Goal: Information Seeking & Learning: Learn about a topic

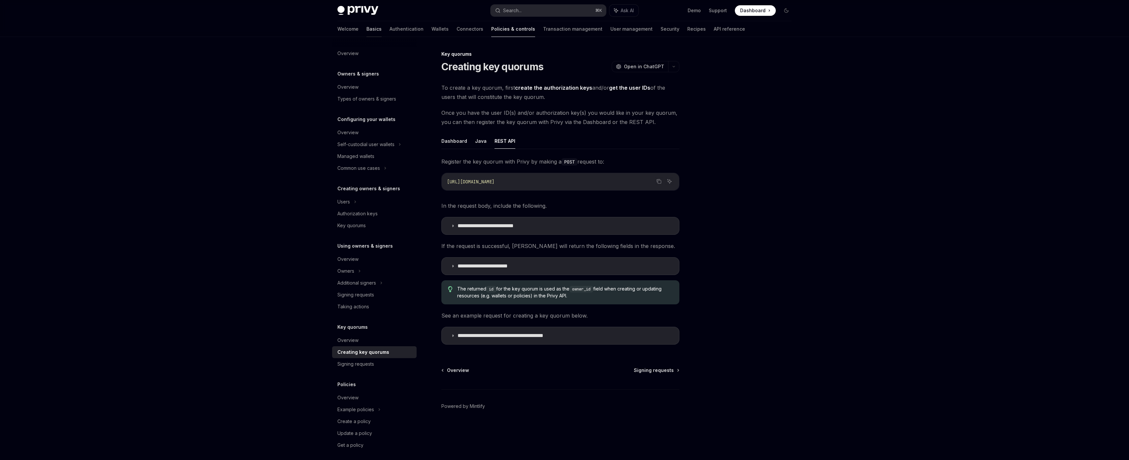
click at [366, 29] on link "Basics" at bounding box center [373, 29] width 15 height 16
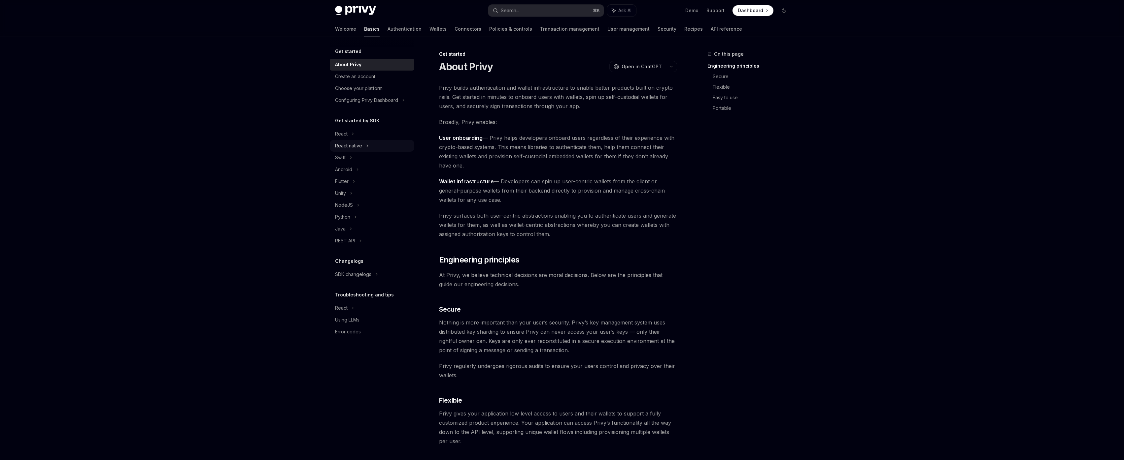
click at [359, 147] on div "React native" at bounding box center [348, 146] width 27 height 8
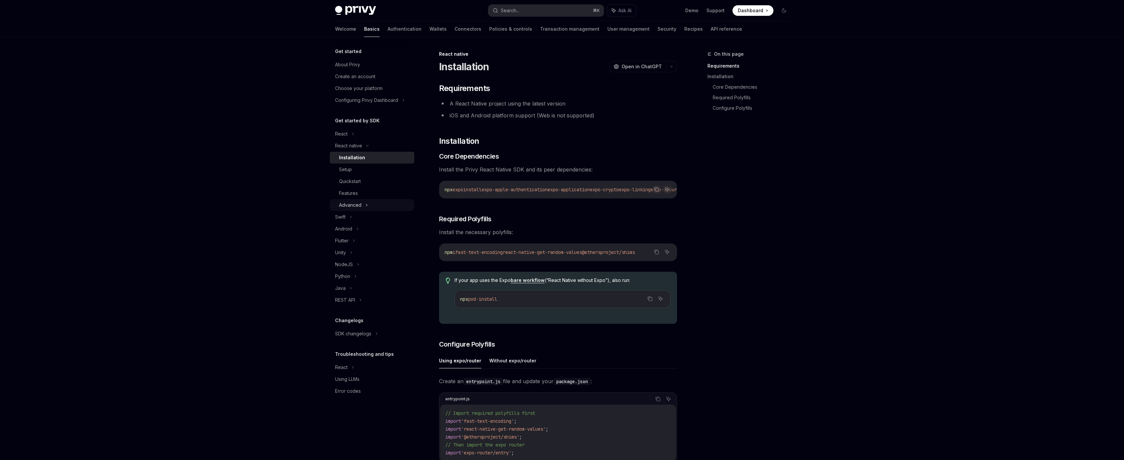
click at [369, 202] on div "Advanced" at bounding box center [372, 205] width 84 height 12
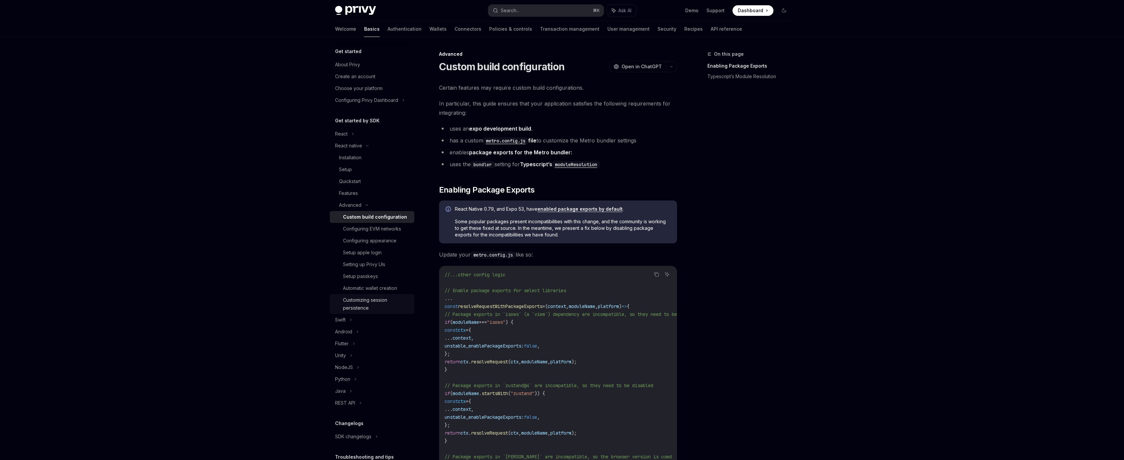
click at [384, 304] on div "Customizing session persistence" at bounding box center [376, 304] width 67 height 16
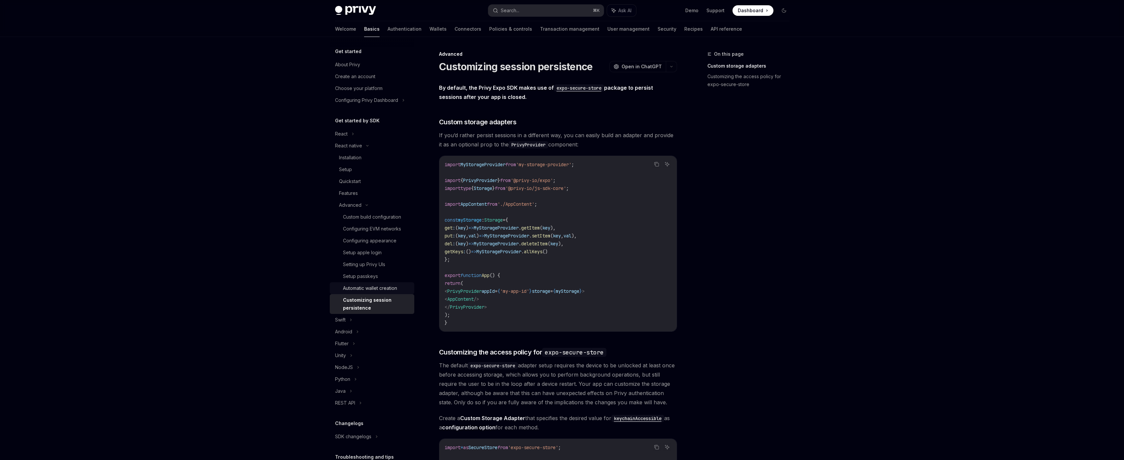
click at [384, 291] on div "Automatic wallet creation" at bounding box center [370, 288] width 54 height 8
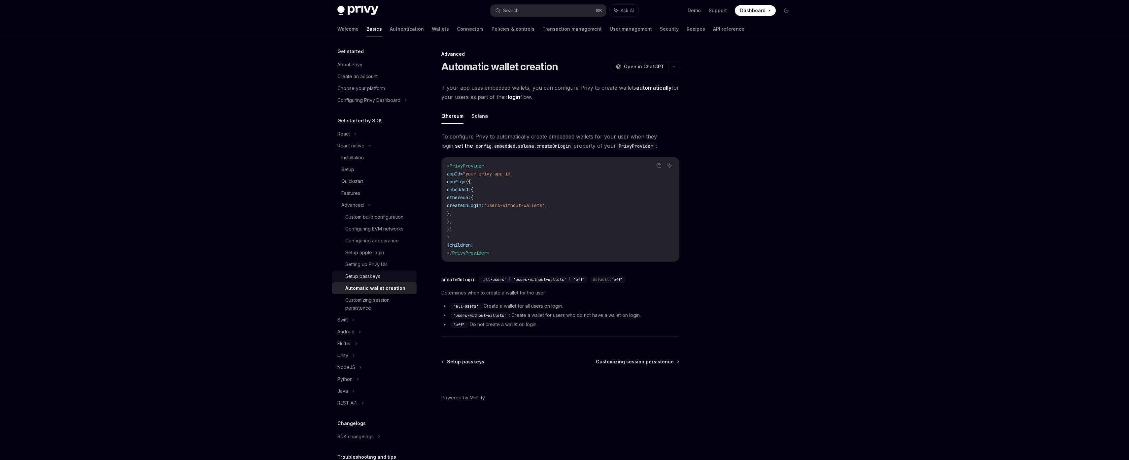
click at [376, 279] on div "Setup passkeys" at bounding box center [362, 277] width 35 height 8
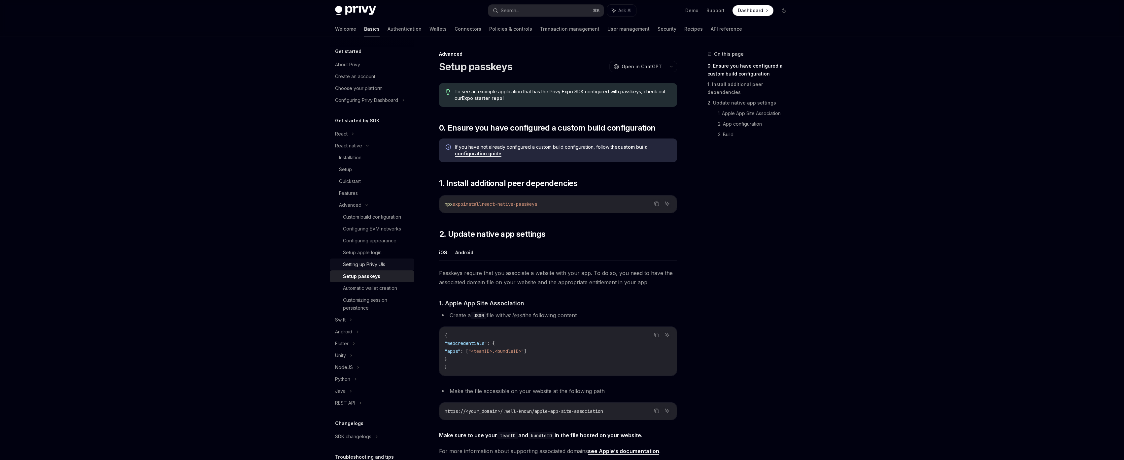
click at [376, 267] on div "Setting up Privy UIs" at bounding box center [364, 265] width 42 height 8
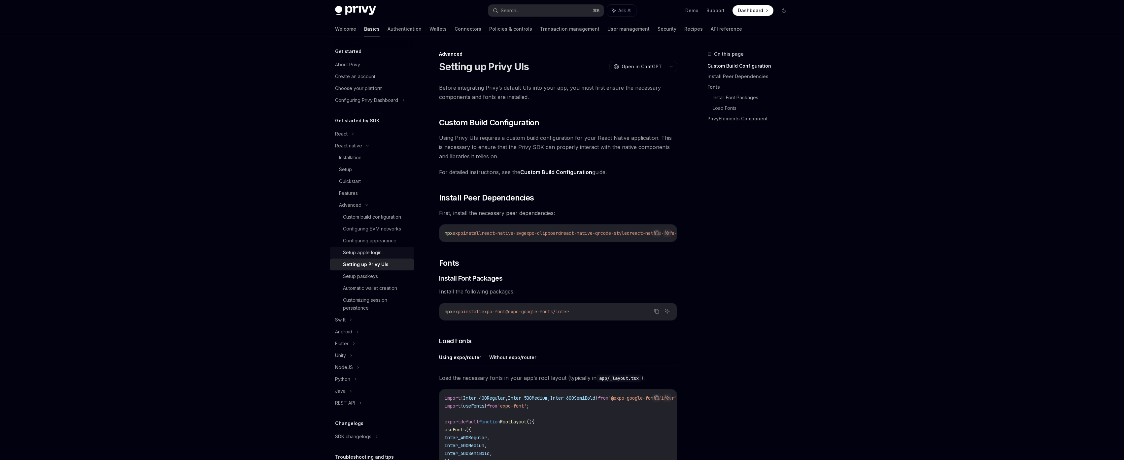
click at [379, 247] on link "Setup apple login" at bounding box center [372, 253] width 84 height 12
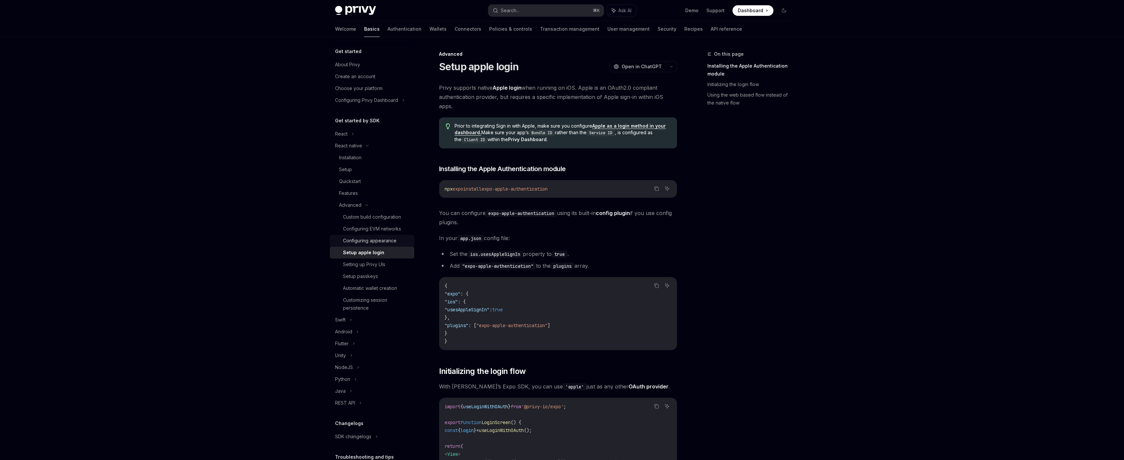
click at [378, 239] on div "Configuring appearance" at bounding box center [369, 241] width 53 height 8
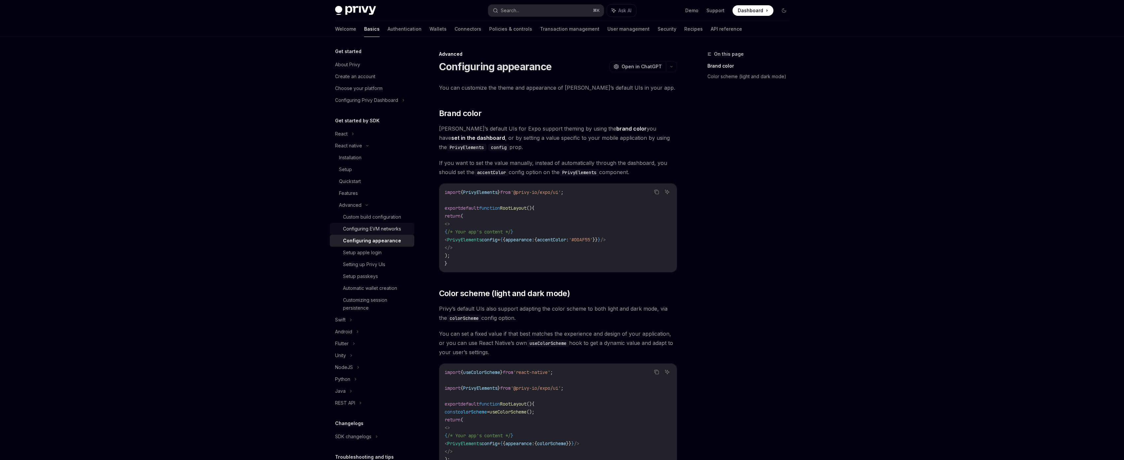
click at [382, 231] on div "Configuring EVM networks" at bounding box center [372, 229] width 58 height 8
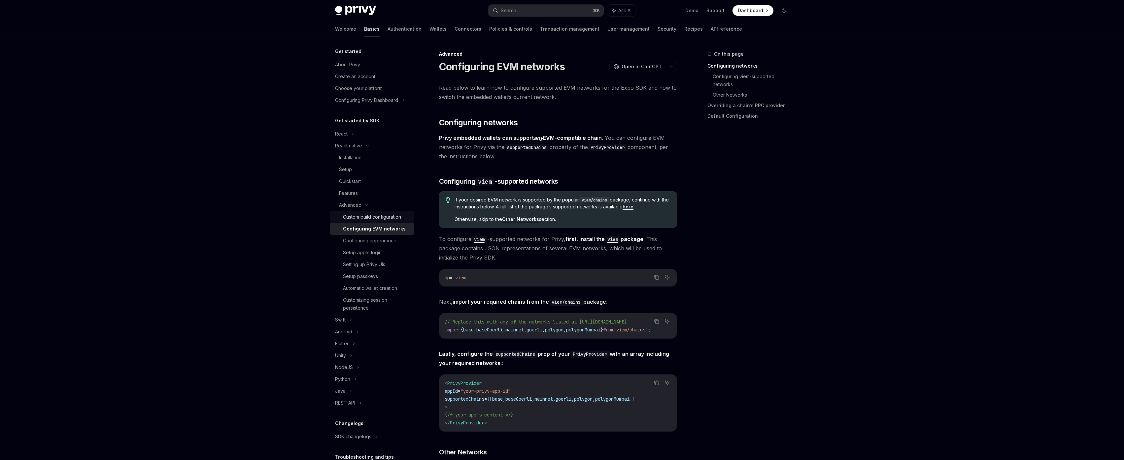
click at [378, 218] on div "Custom build configuration" at bounding box center [372, 217] width 58 height 8
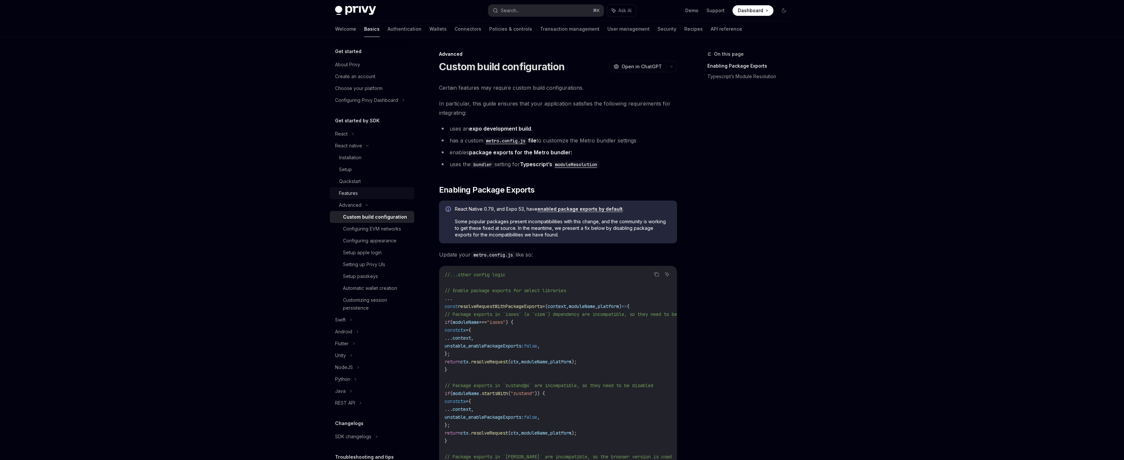
click at [352, 190] on div "Features" at bounding box center [348, 193] width 19 height 8
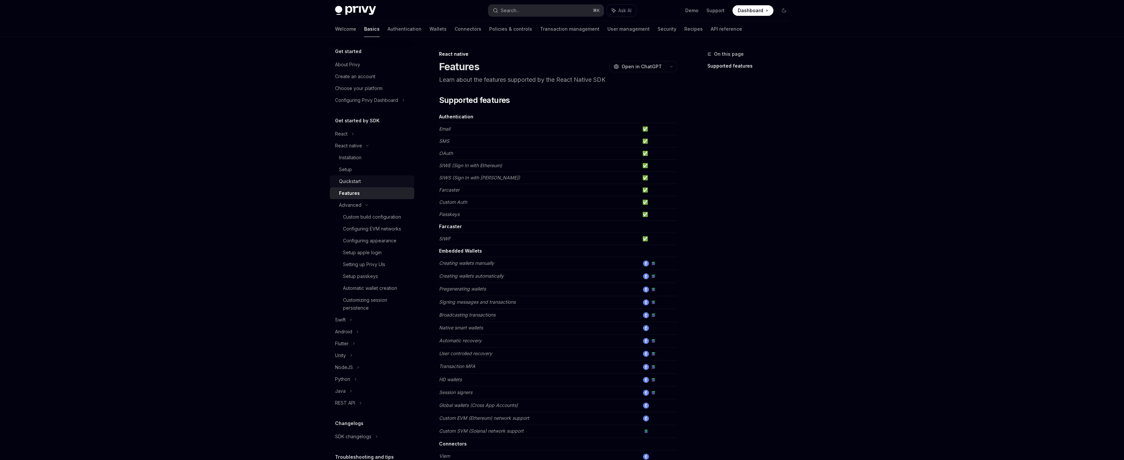
click at [359, 181] on div "Quickstart" at bounding box center [350, 182] width 22 height 8
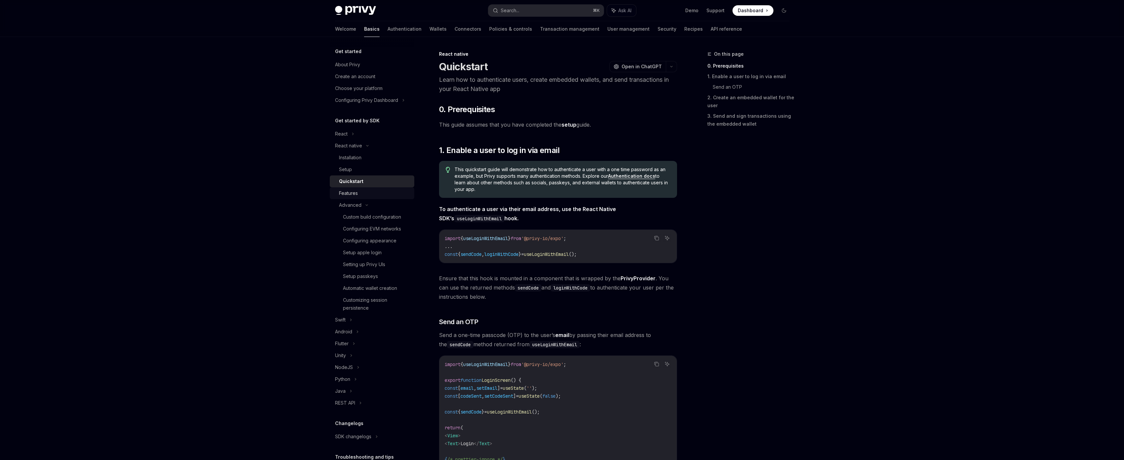
click at [359, 189] on div "Features" at bounding box center [374, 193] width 71 height 8
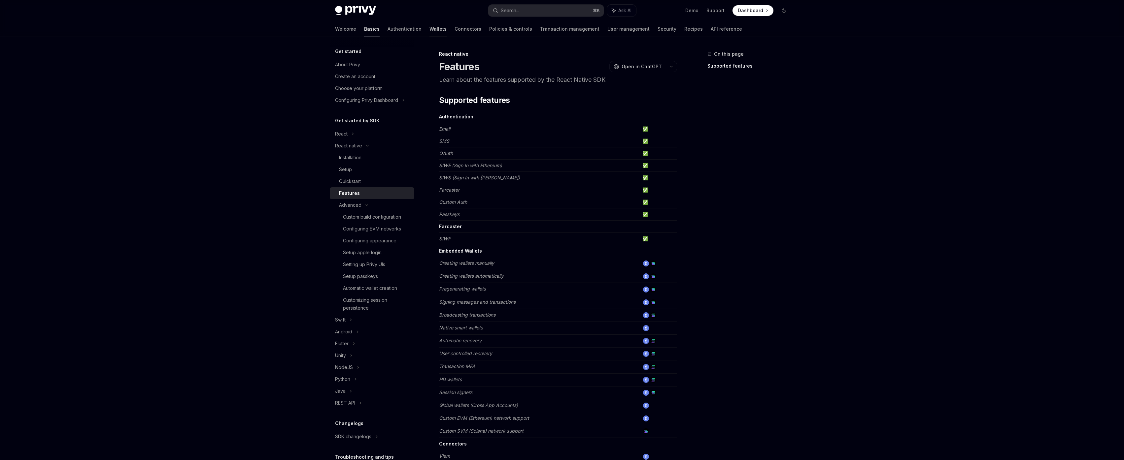
click at [429, 31] on link "Wallets" at bounding box center [437, 29] width 17 height 16
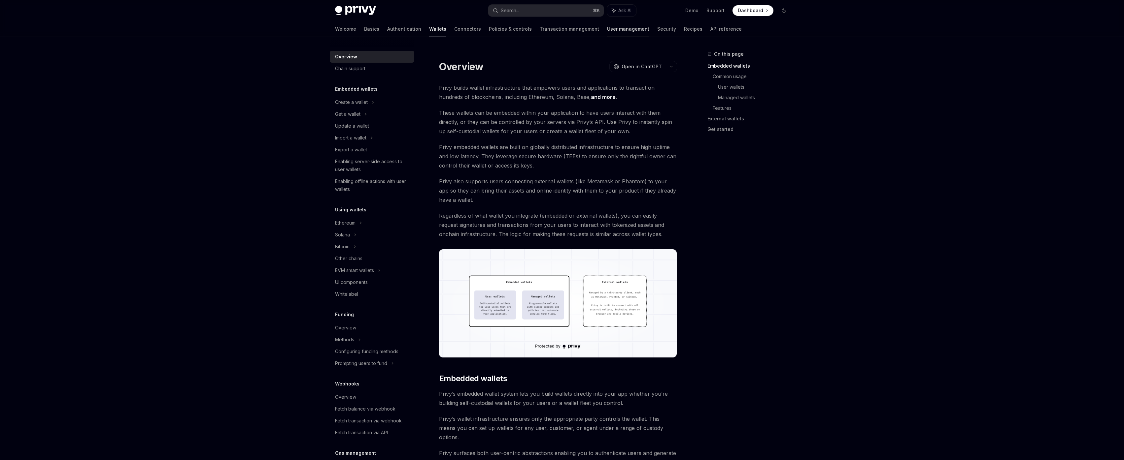
click at [607, 29] on link "User management" at bounding box center [628, 29] width 42 height 16
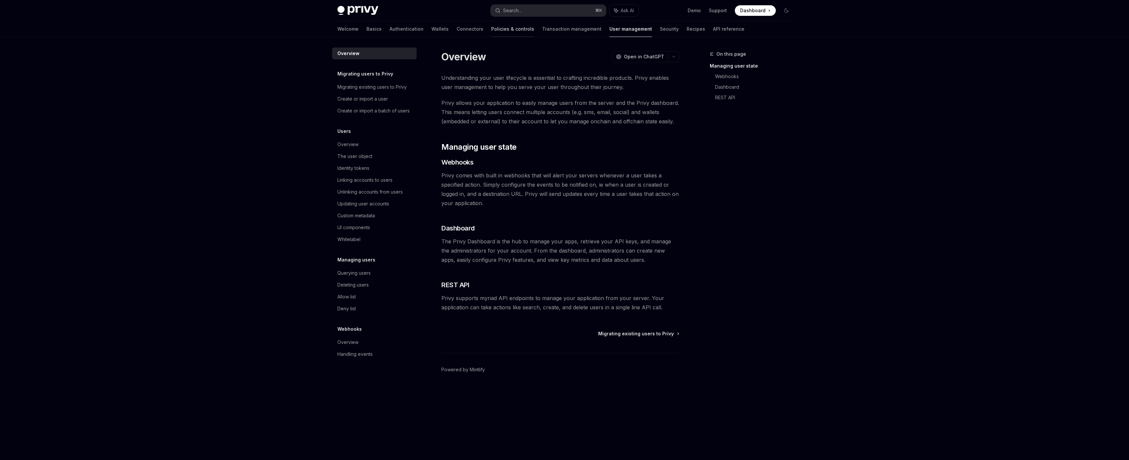
click at [491, 31] on link "Policies & controls" at bounding box center [512, 29] width 43 height 16
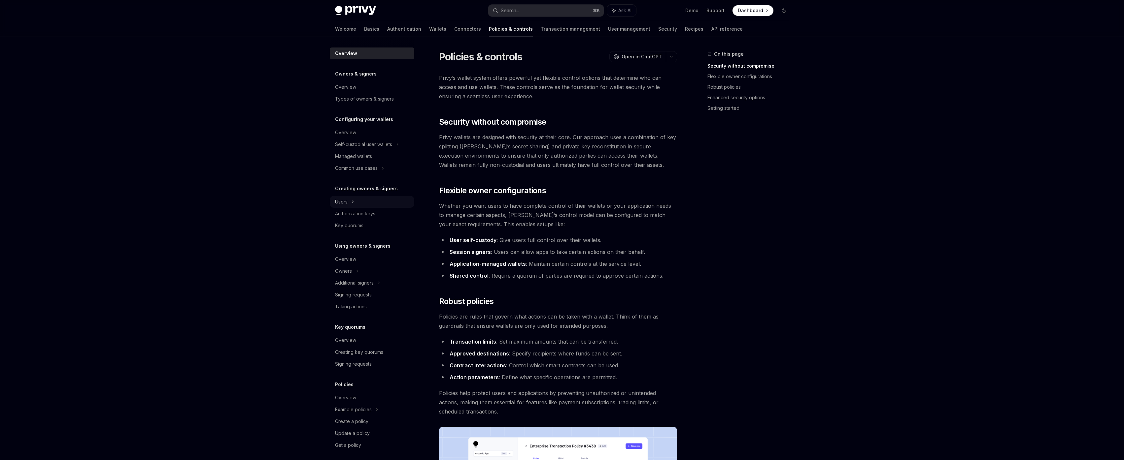
scroll to position [4, 0]
click at [391, 142] on div "Self-custodial user wallets" at bounding box center [363, 140] width 57 height 8
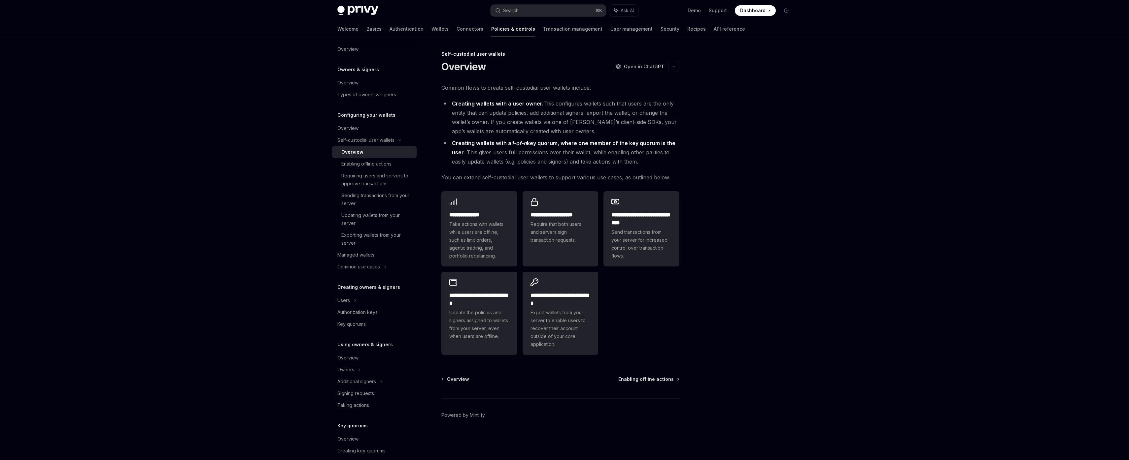
click at [383, 274] on div "Overview Owners & signers Overview Types of owners & signers Configuring your w…" at bounding box center [374, 296] width 84 height 507
click at [383, 270] on div "Common use cases" at bounding box center [374, 267] width 84 height 12
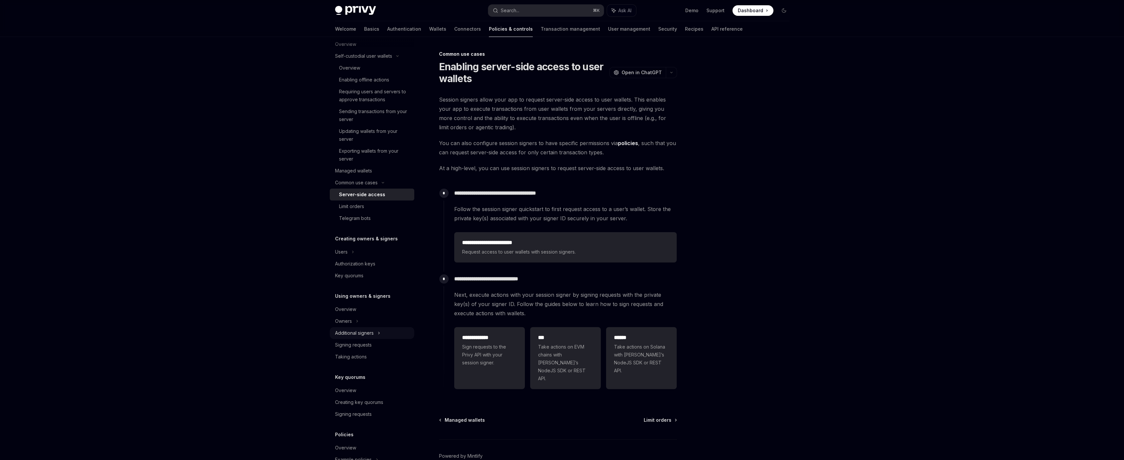
scroll to position [122, 0]
click at [378, 216] on div "Users" at bounding box center [372, 218] width 84 height 12
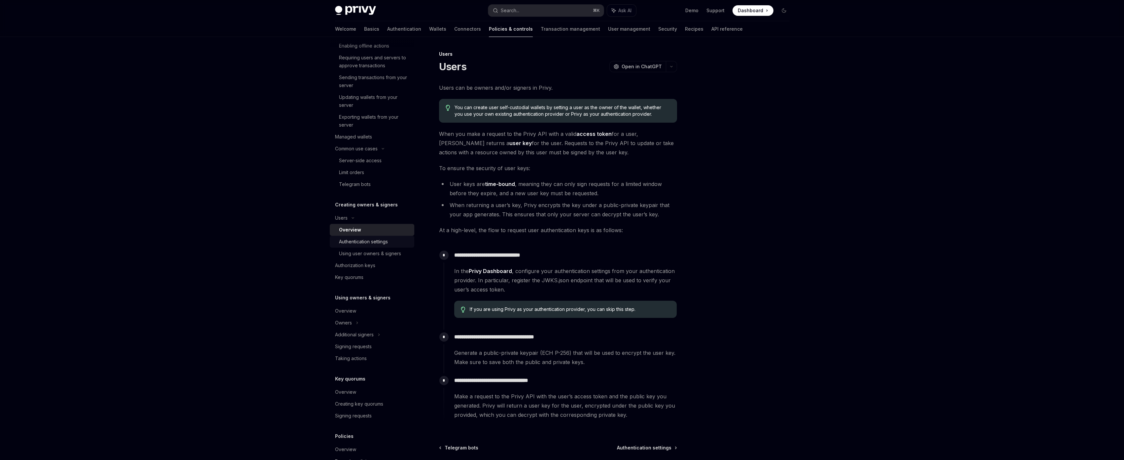
click at [382, 239] on div "Authentication settings" at bounding box center [363, 242] width 49 height 8
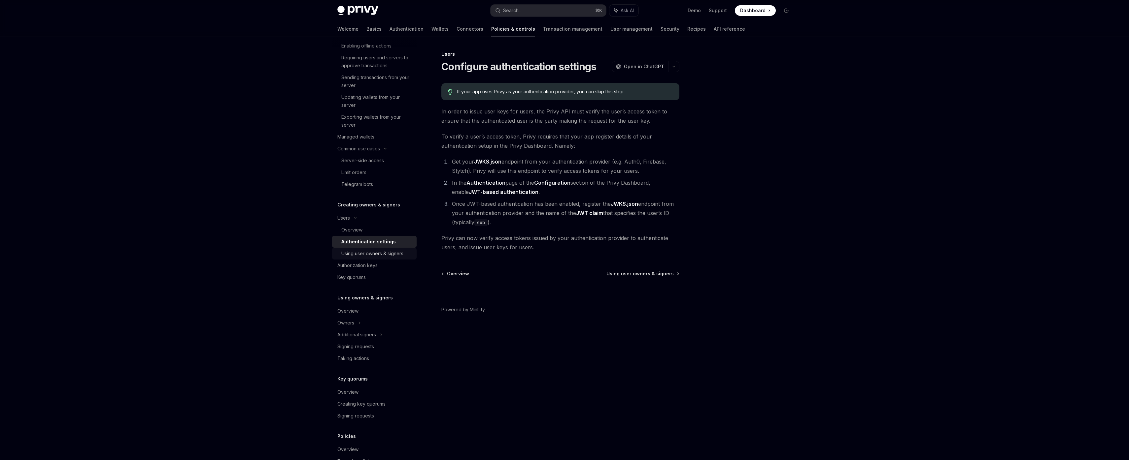
click at [384, 249] on link "Using user owners & signers" at bounding box center [374, 254] width 84 height 12
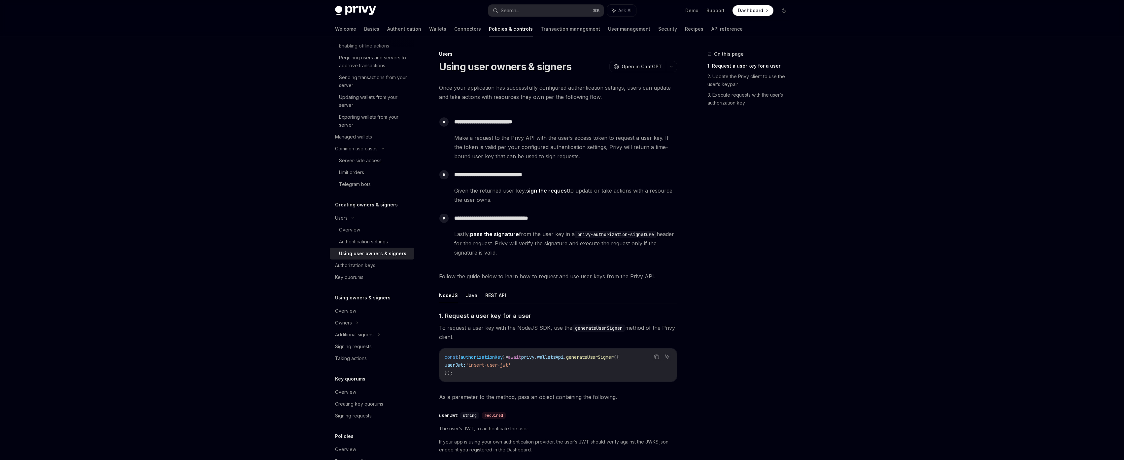
scroll to position [321, 0]
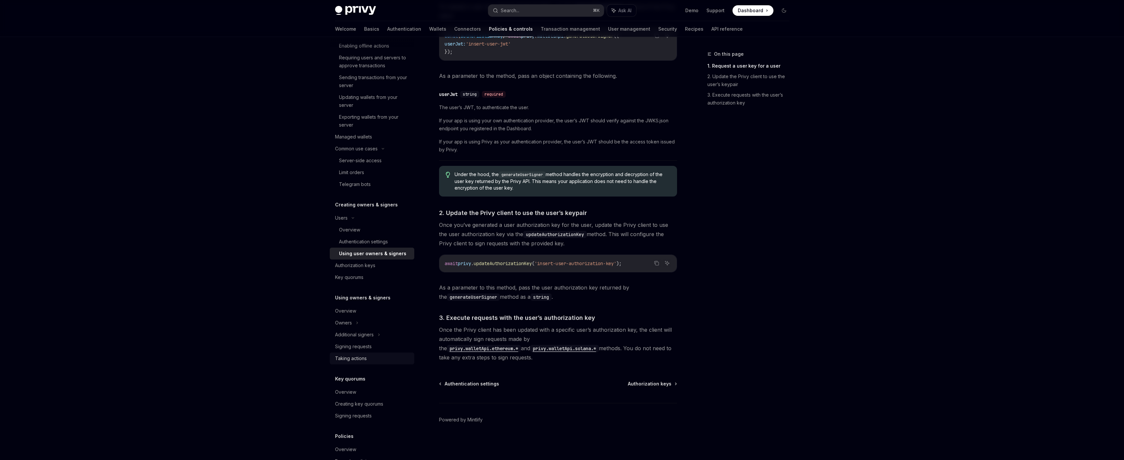
click at [357, 358] on div "Taking actions" at bounding box center [351, 359] width 32 height 8
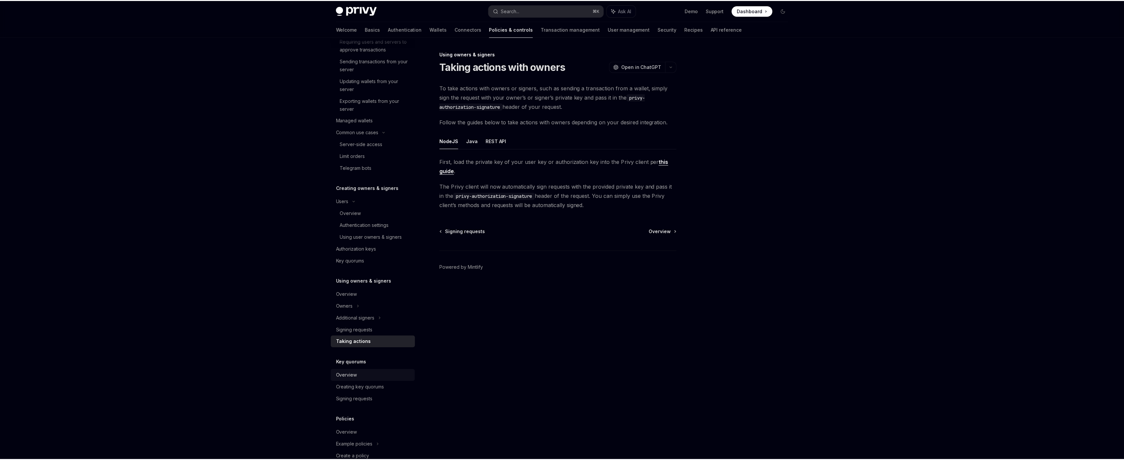
scroll to position [157, 0]
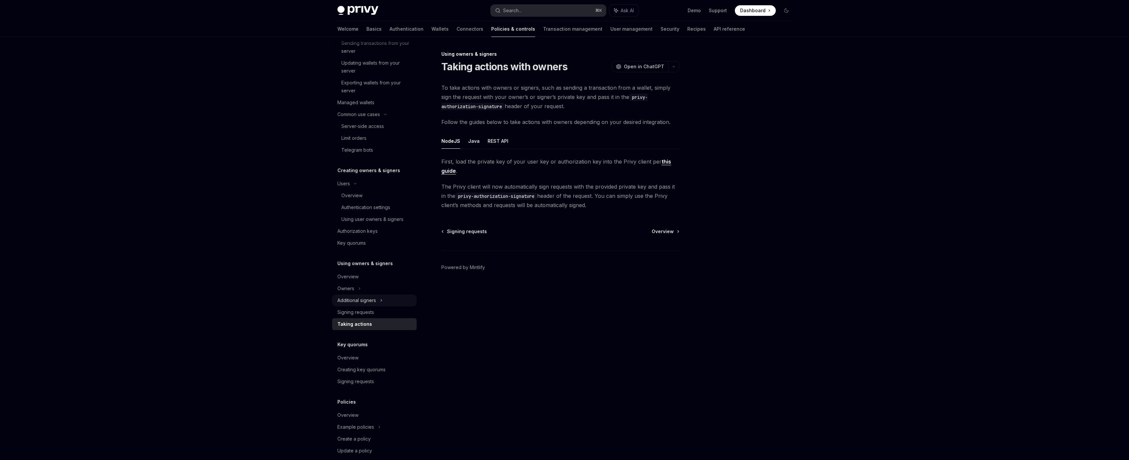
click at [388, 302] on div "Additional signers" at bounding box center [374, 301] width 84 height 12
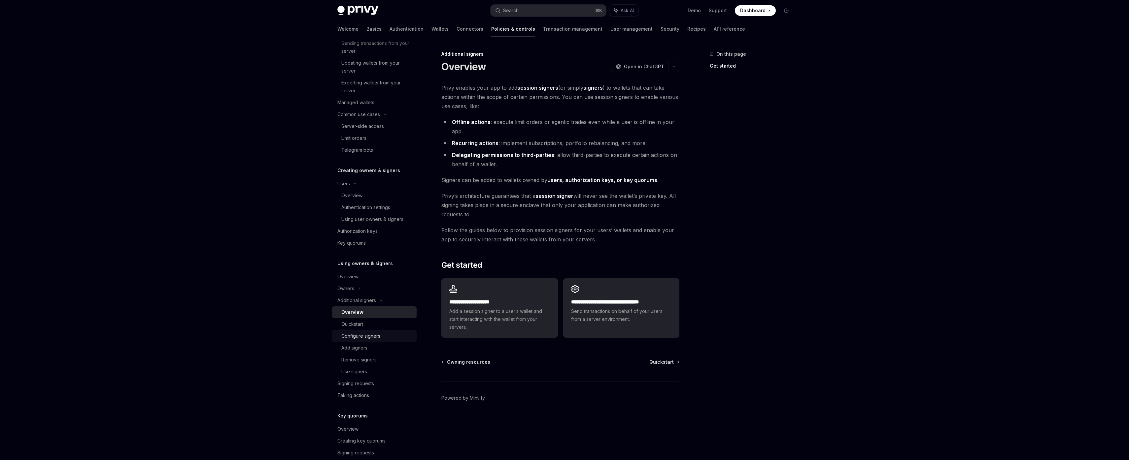
click at [381, 338] on div "Configure signers" at bounding box center [376, 336] width 71 height 8
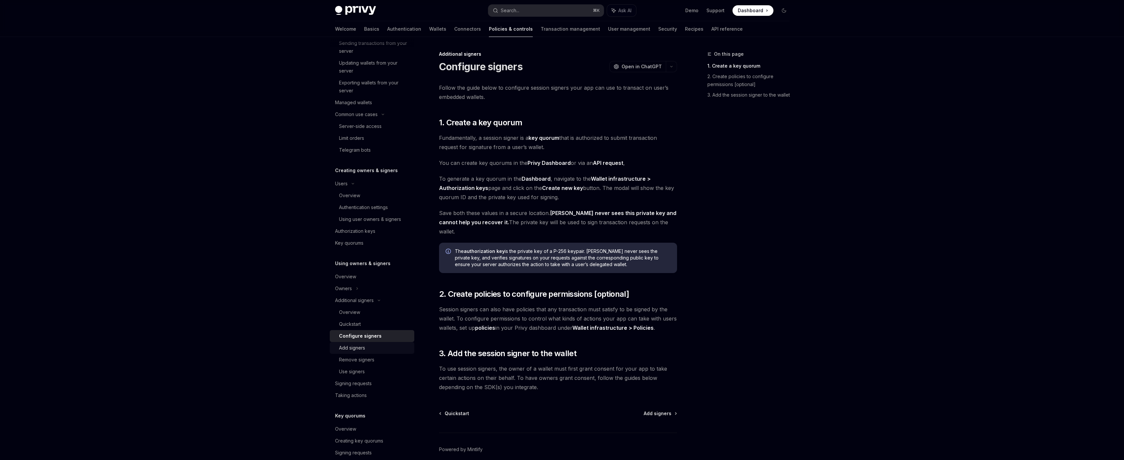
click at [378, 348] on div "Add signers" at bounding box center [374, 348] width 71 height 8
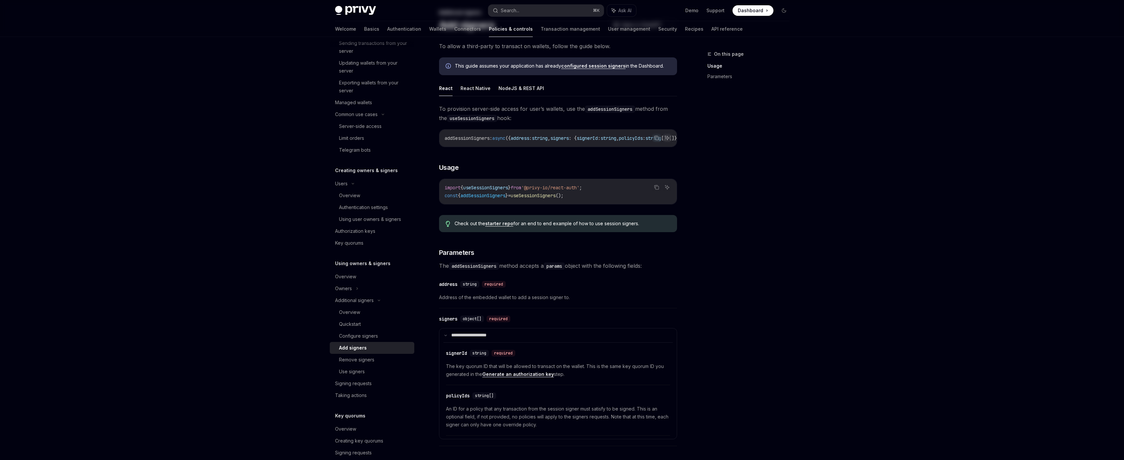
scroll to position [46, 0]
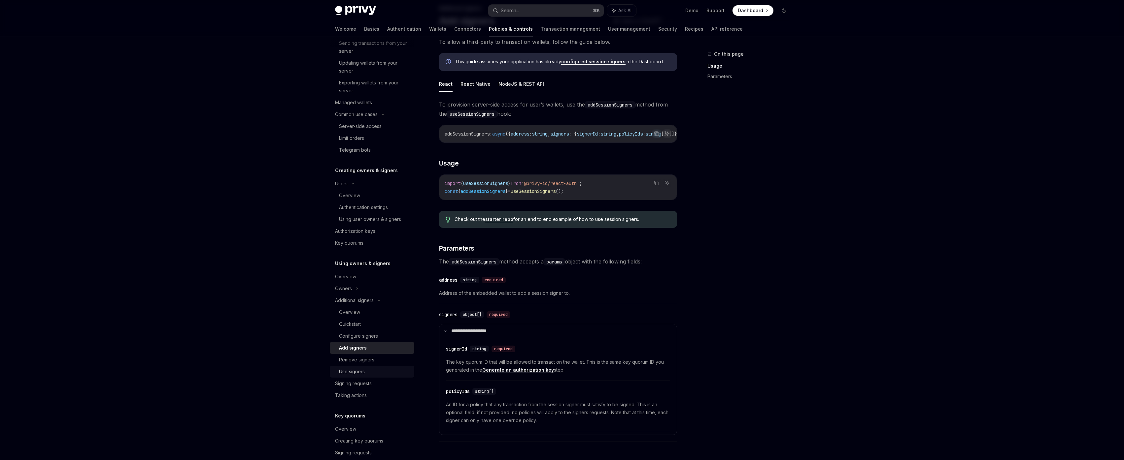
click at [377, 369] on div "Use signers" at bounding box center [374, 372] width 71 height 8
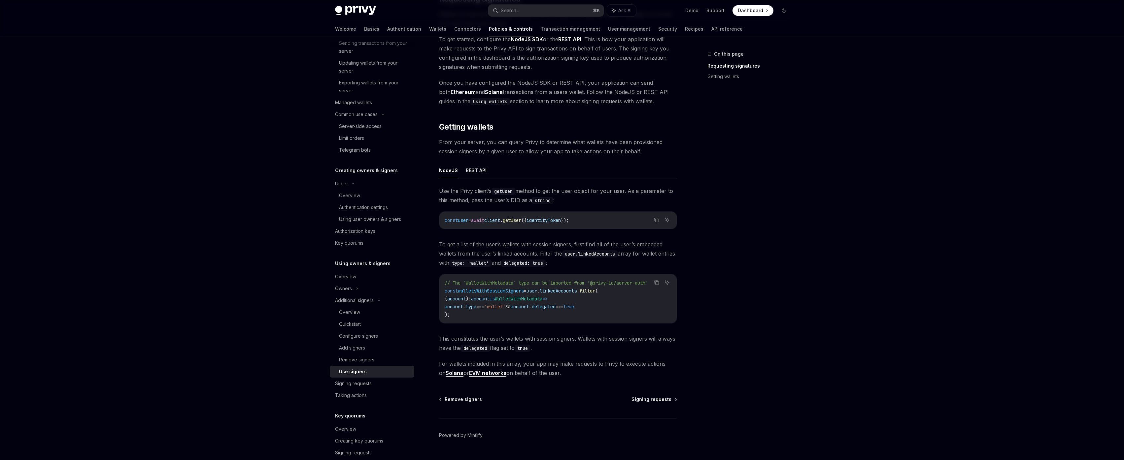
scroll to position [148, 0]
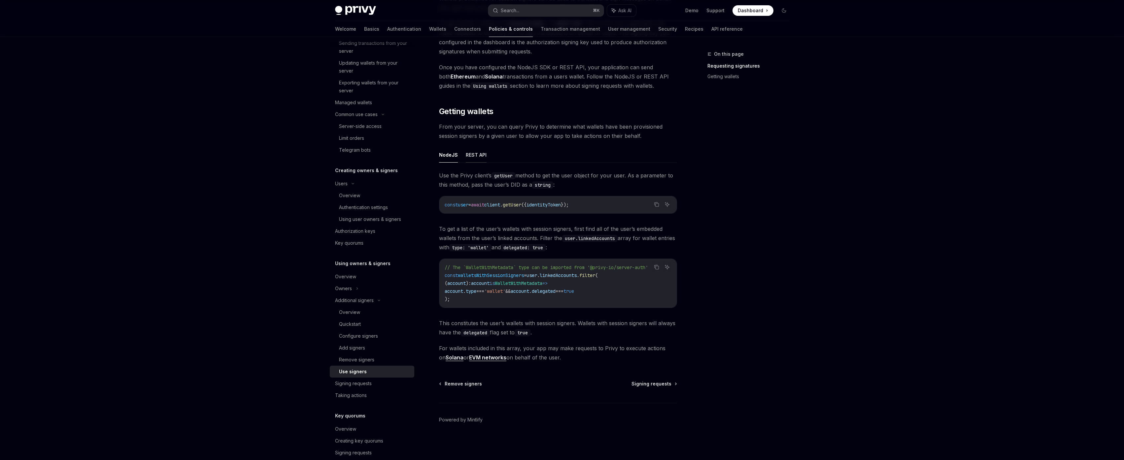
click at [473, 151] on button "REST API" at bounding box center [476, 155] width 21 height 16
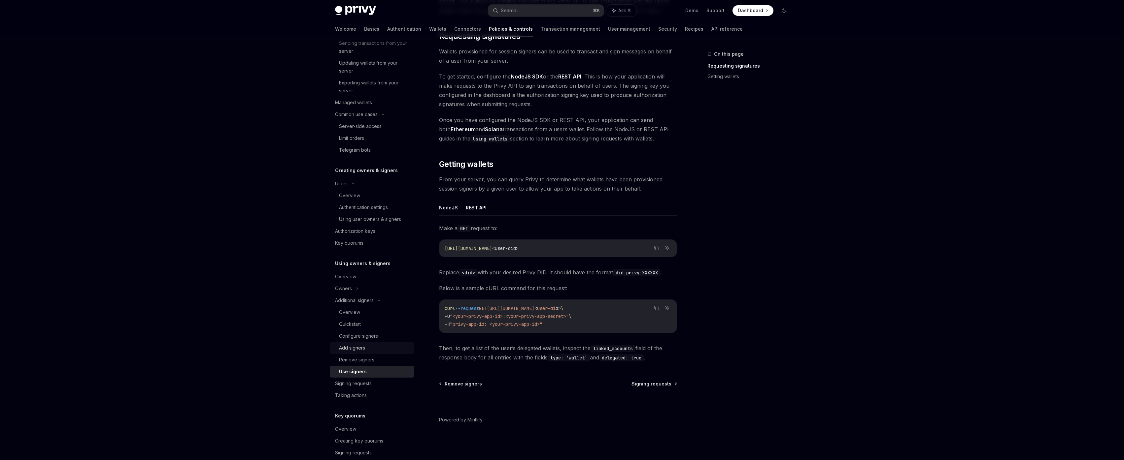
click at [377, 347] on div "Add signers" at bounding box center [374, 348] width 71 height 8
type textarea "*"
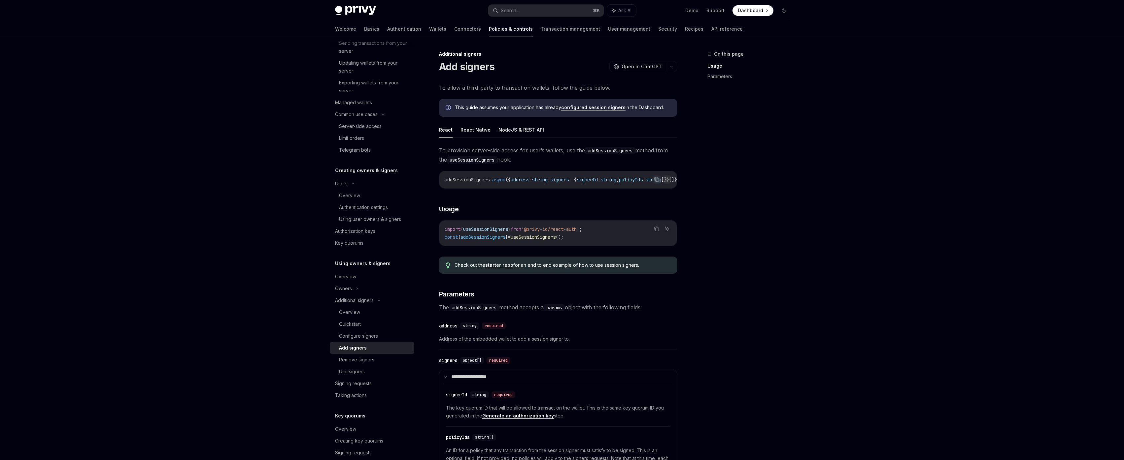
click at [580, 1] on div "Privy Docs home page Search... ⌘ K Ask AI Demo Support Dashboard Dashboard Sear…" at bounding box center [562, 10] width 454 height 21
click at [561, 16] on div "Privy Docs home page Search... ⌘ K Ask AI Demo Support Dashboard Dashboard Sear…" at bounding box center [562, 10] width 454 height 21
click at [562, 14] on button "Search... ⌘ K" at bounding box center [545, 11] width 115 height 12
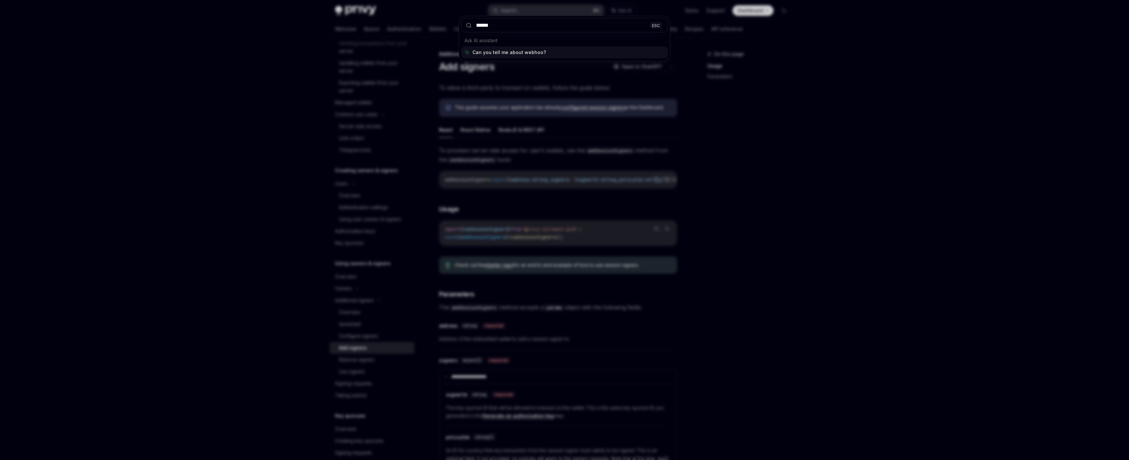
type input "*******"
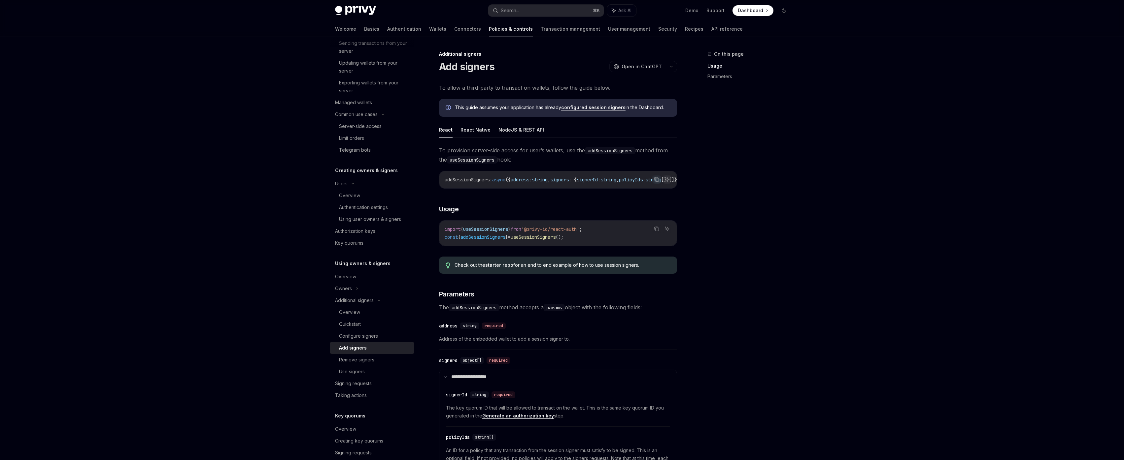
type textarea "*"
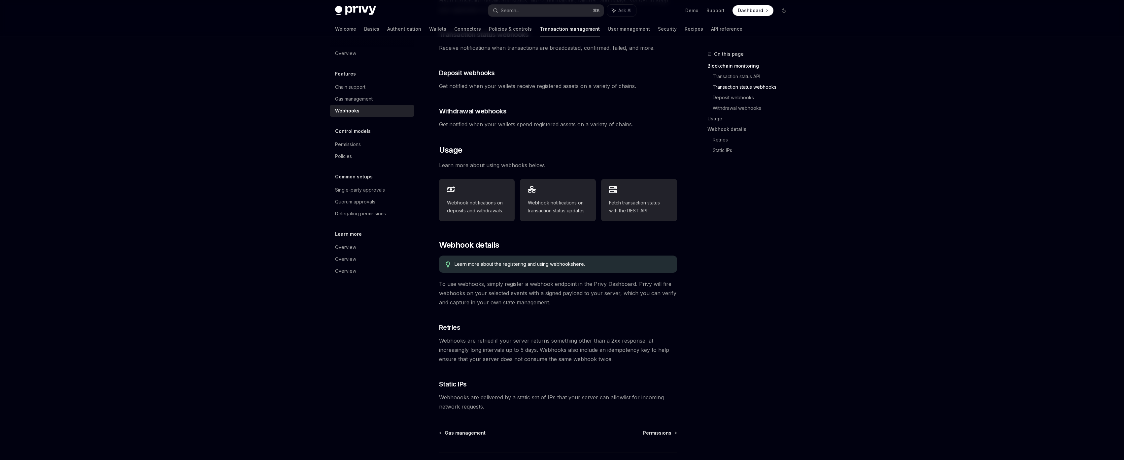
scroll to position [220, 0]
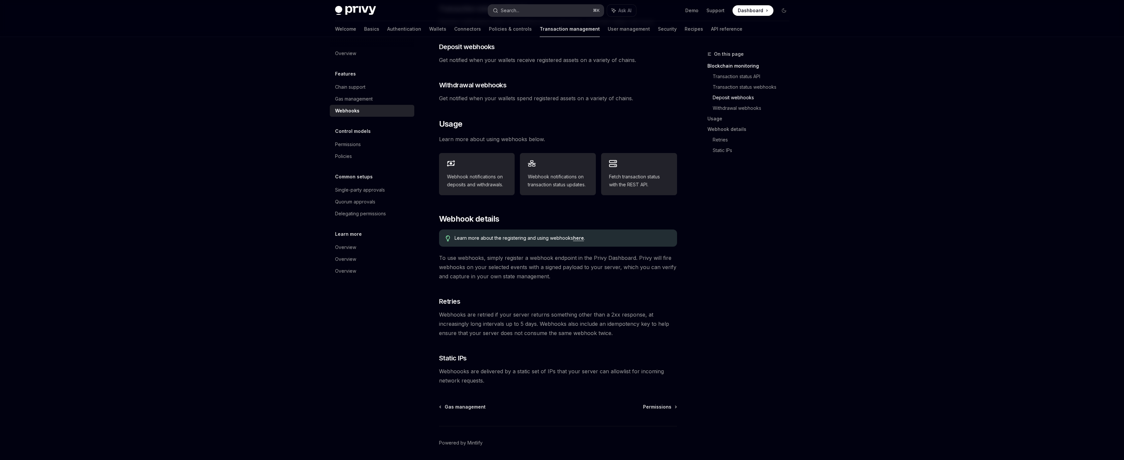
click at [562, 8] on button "Search... ⌘ K" at bounding box center [545, 11] width 115 height 12
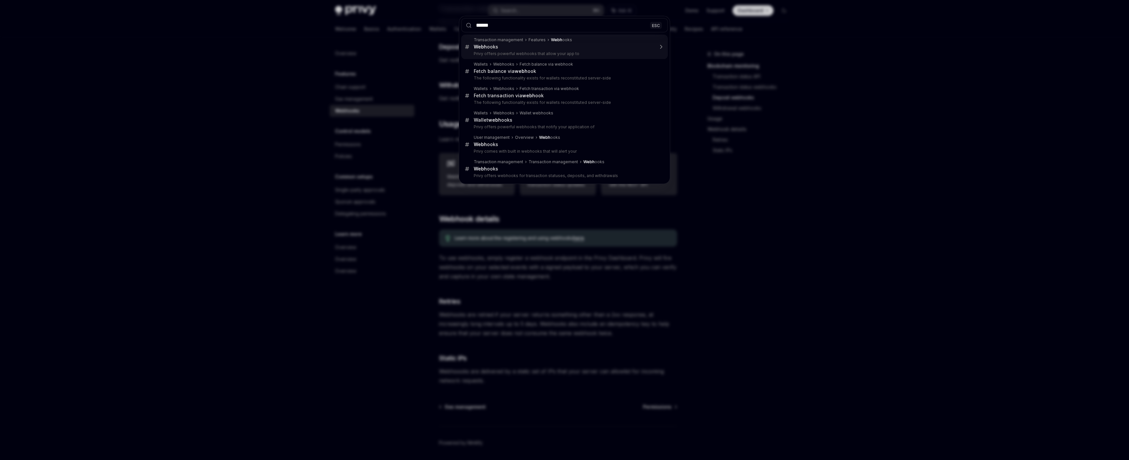
type input "*******"
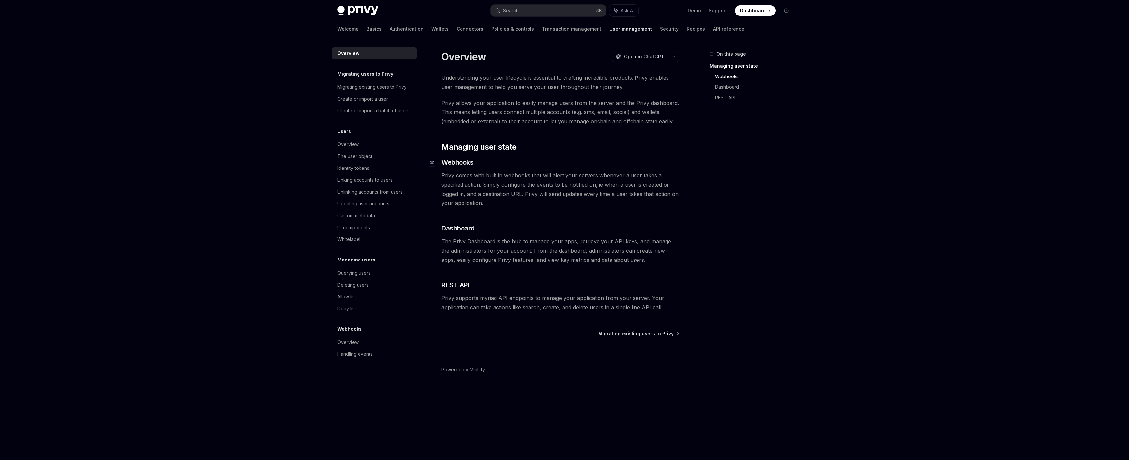
click at [454, 161] on span "Webhooks" at bounding box center [457, 162] width 32 height 9
click at [369, 345] on div "Overview" at bounding box center [374, 343] width 75 height 8
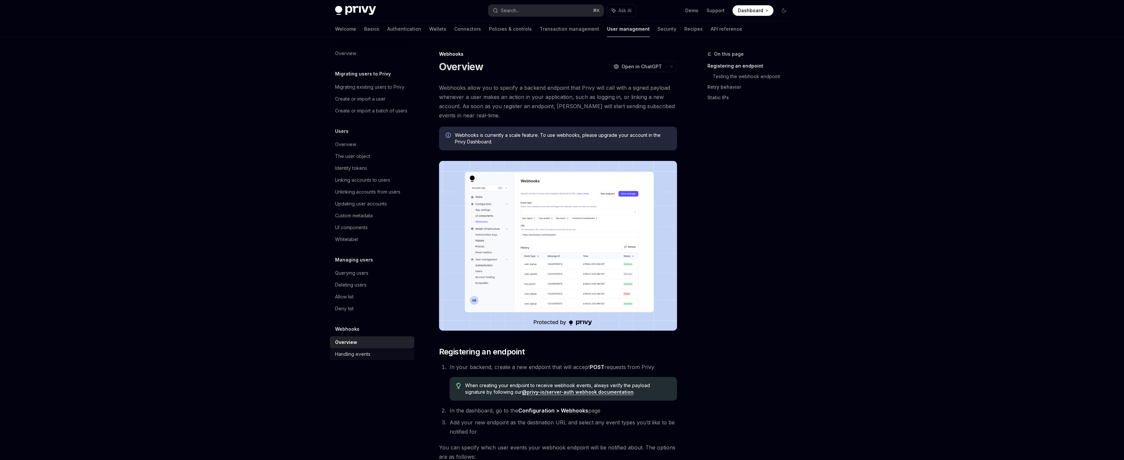
click at [374, 357] on div "Handling events" at bounding box center [372, 354] width 75 height 8
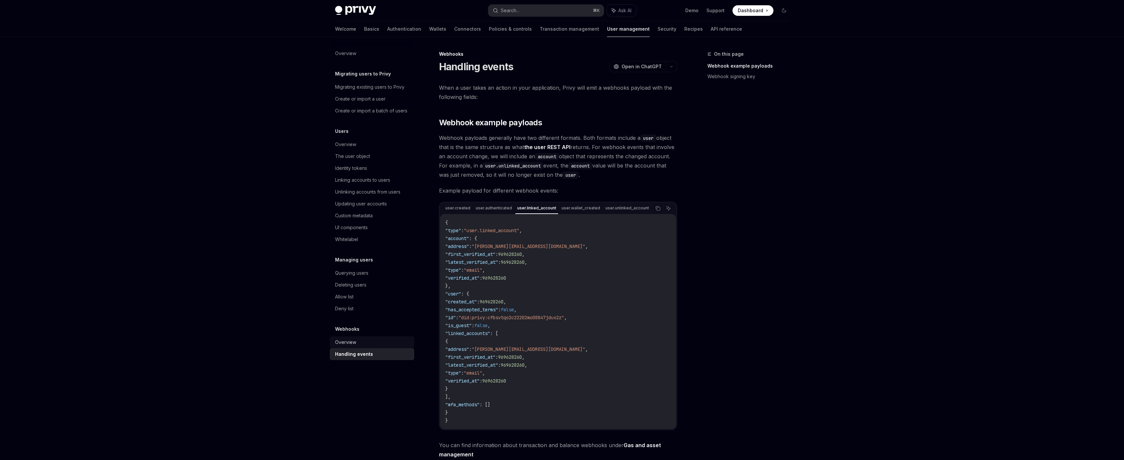
click at [375, 337] on link "Overview" at bounding box center [372, 343] width 84 height 12
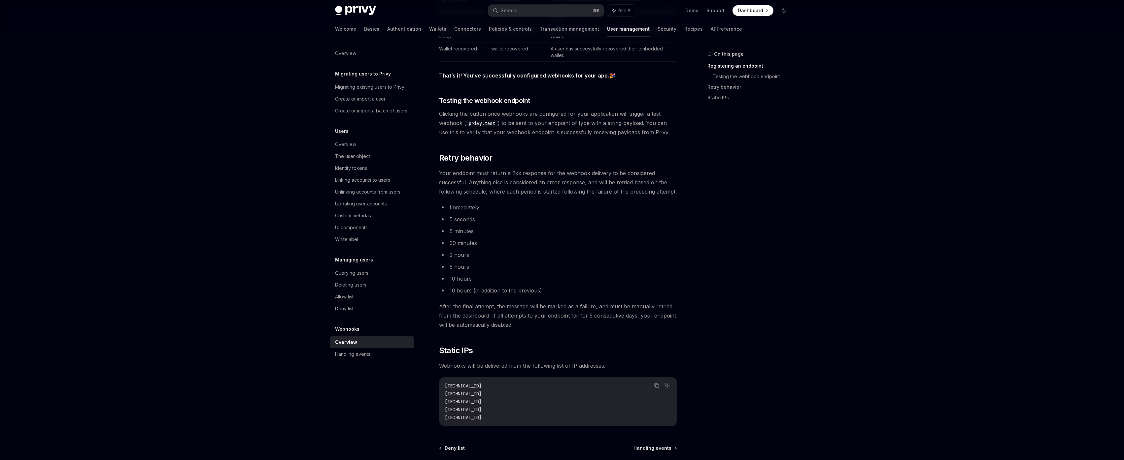
scroll to position [645, 0]
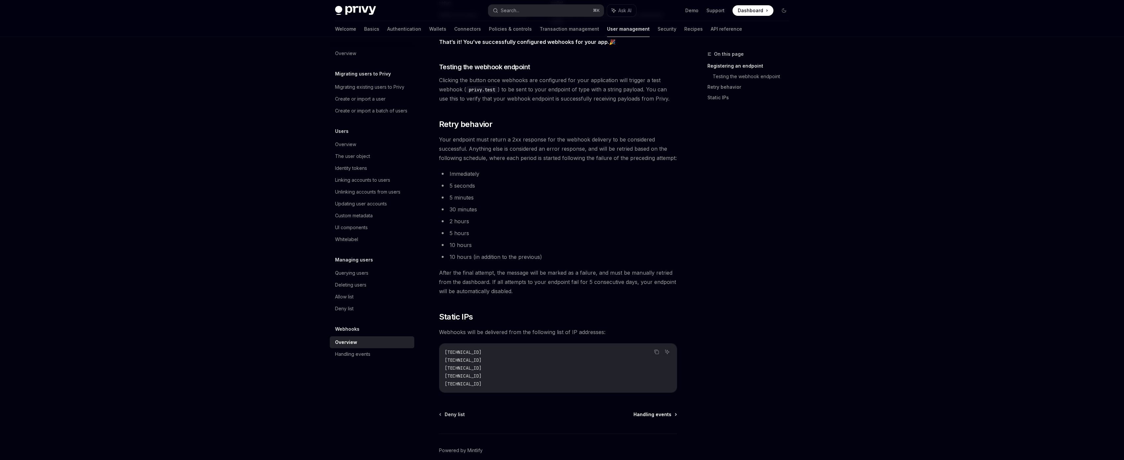
click at [657, 415] on span "Handling events" at bounding box center [652, 414] width 38 height 7
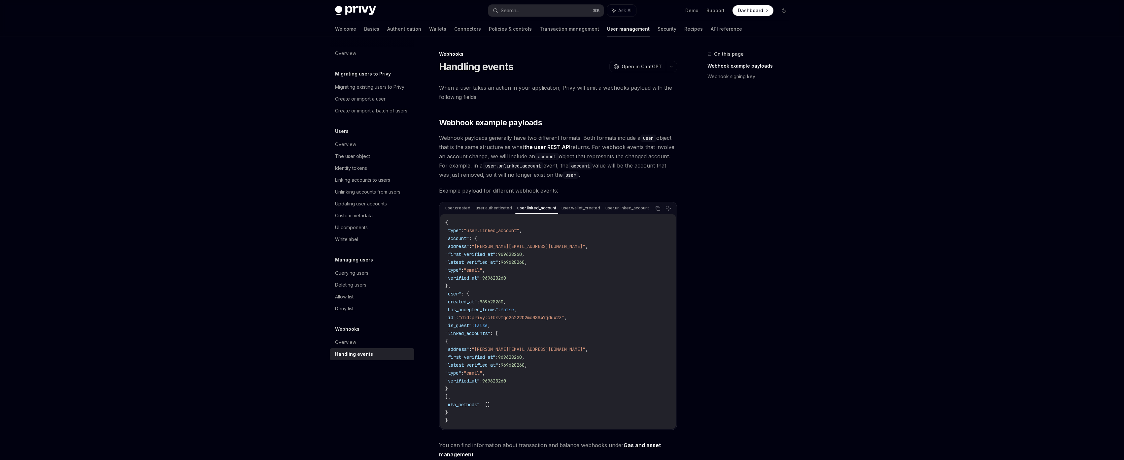
type textarea "*"
